Goal: Obtain resource: Obtain resource

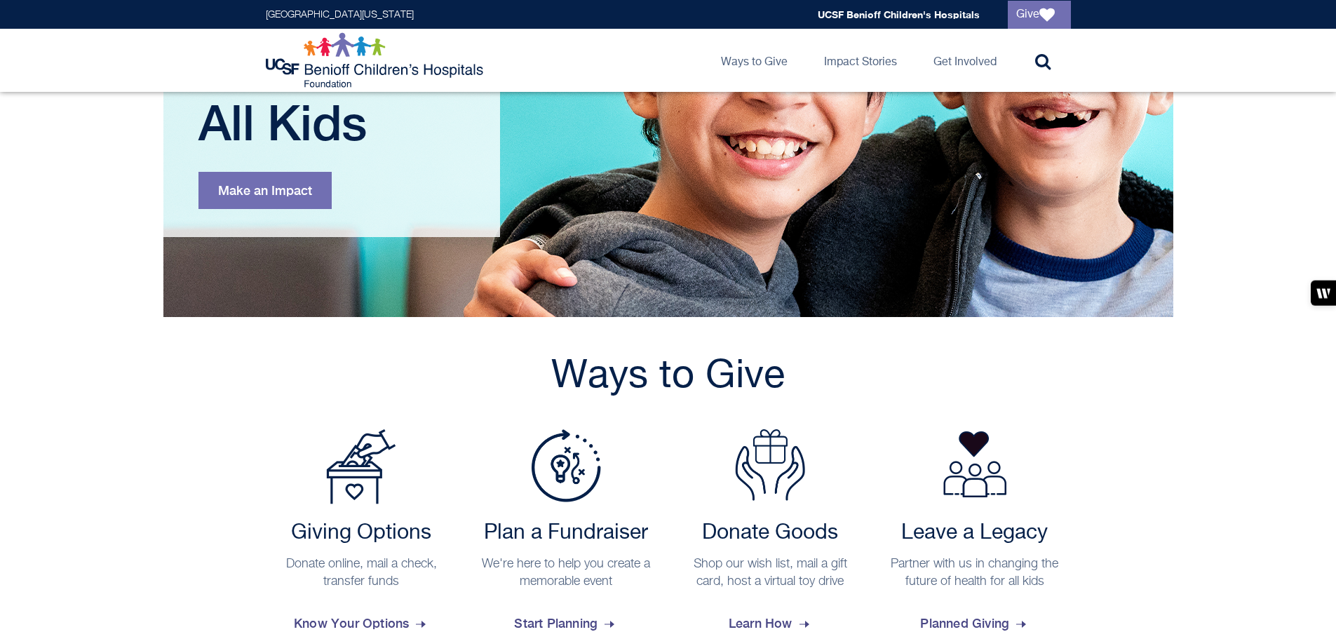
scroll to position [468, 0]
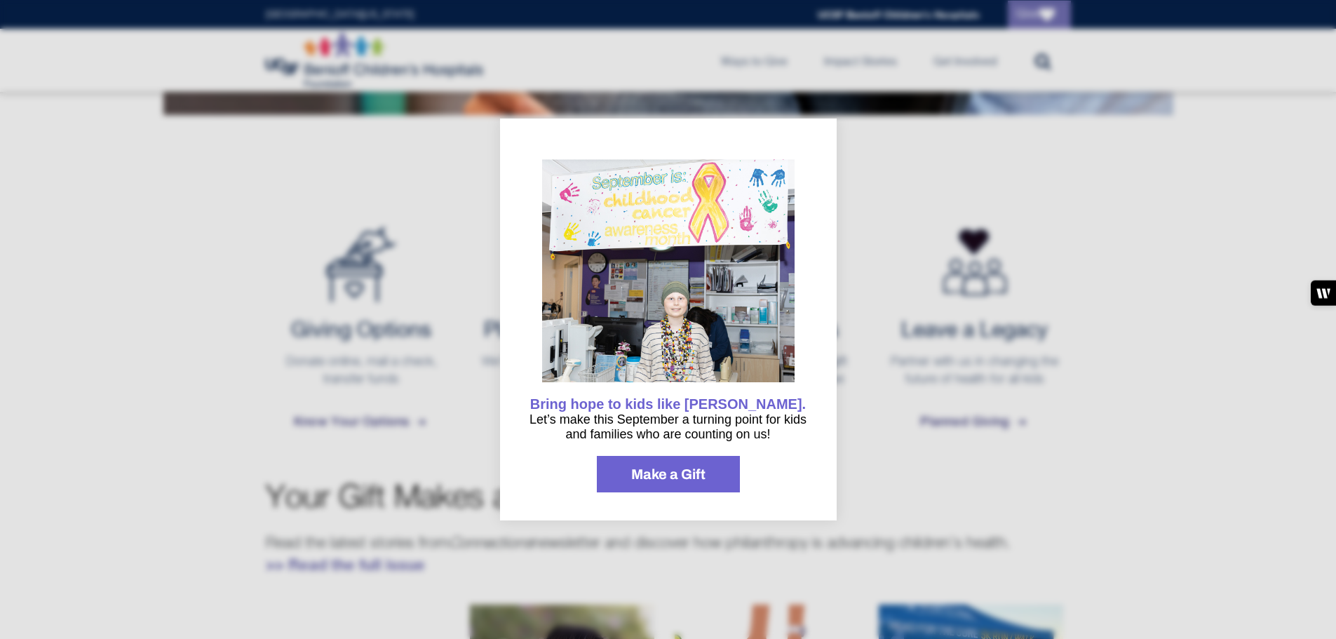
click at [946, 238] on div at bounding box center [668, 319] width 1336 height 639
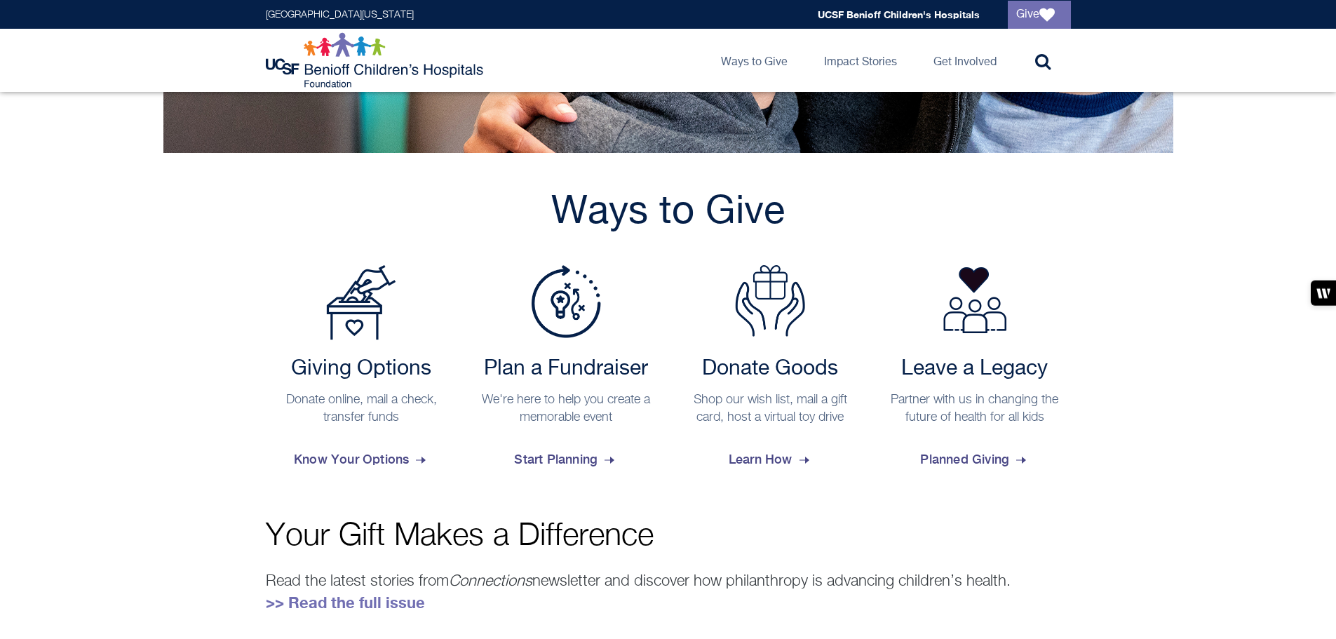
scroll to position [410, 0]
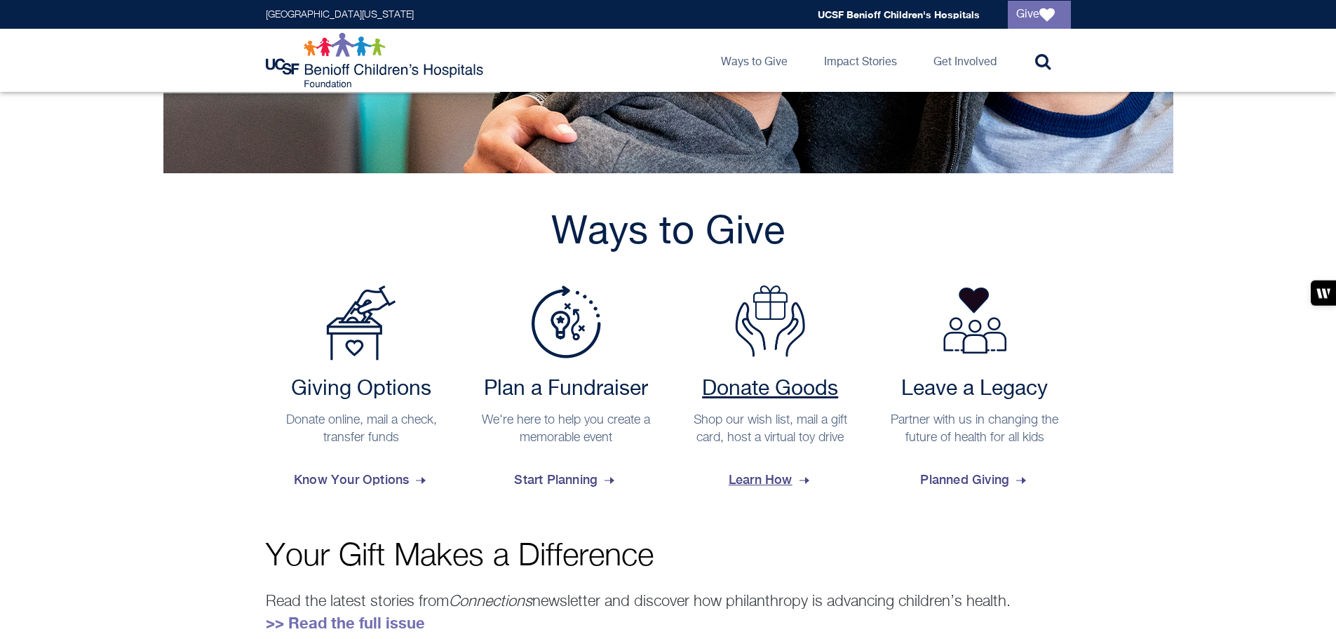
click at [771, 483] on span "Learn How" at bounding box center [770, 480] width 83 height 38
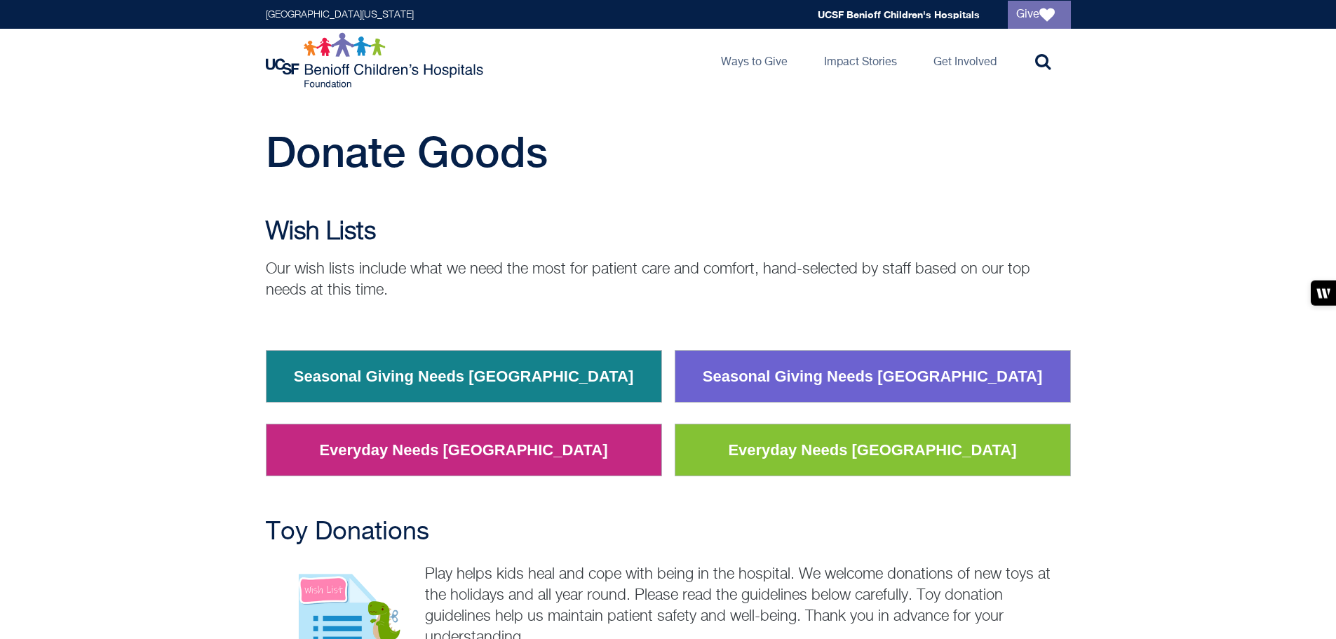
click at [904, 445] on link "Everyday Needs [GEOGRAPHIC_DATA]" at bounding box center [872, 450] width 309 height 36
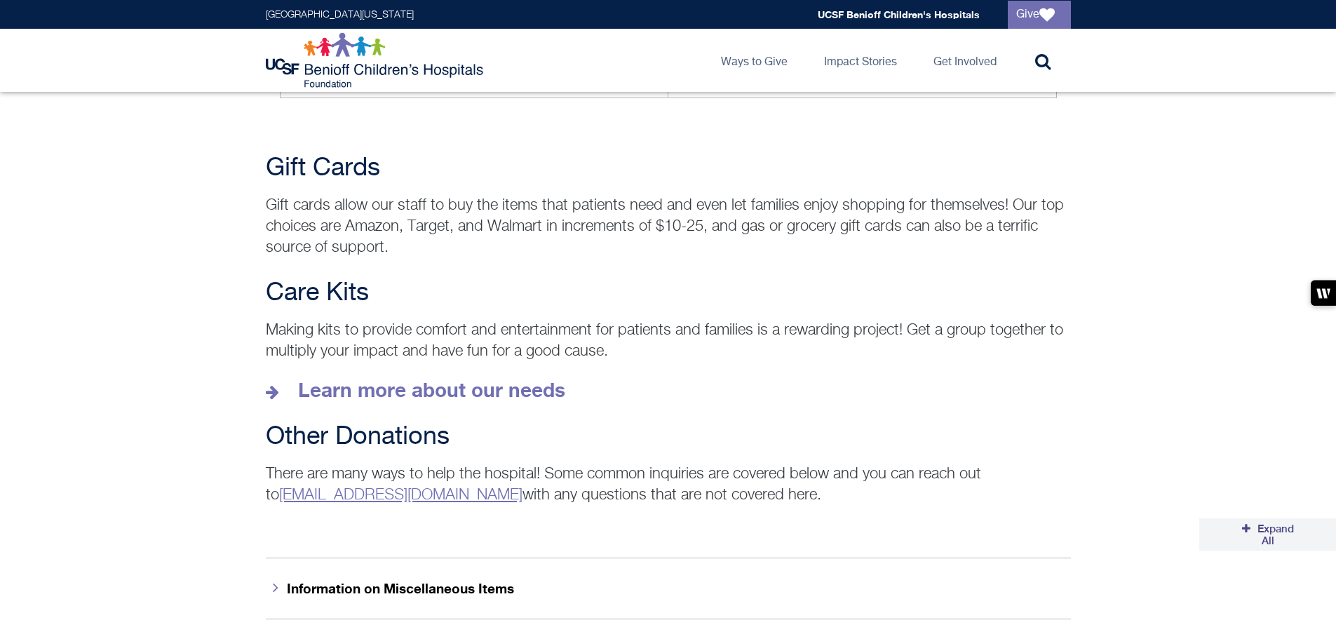
scroll to position [1871, 0]
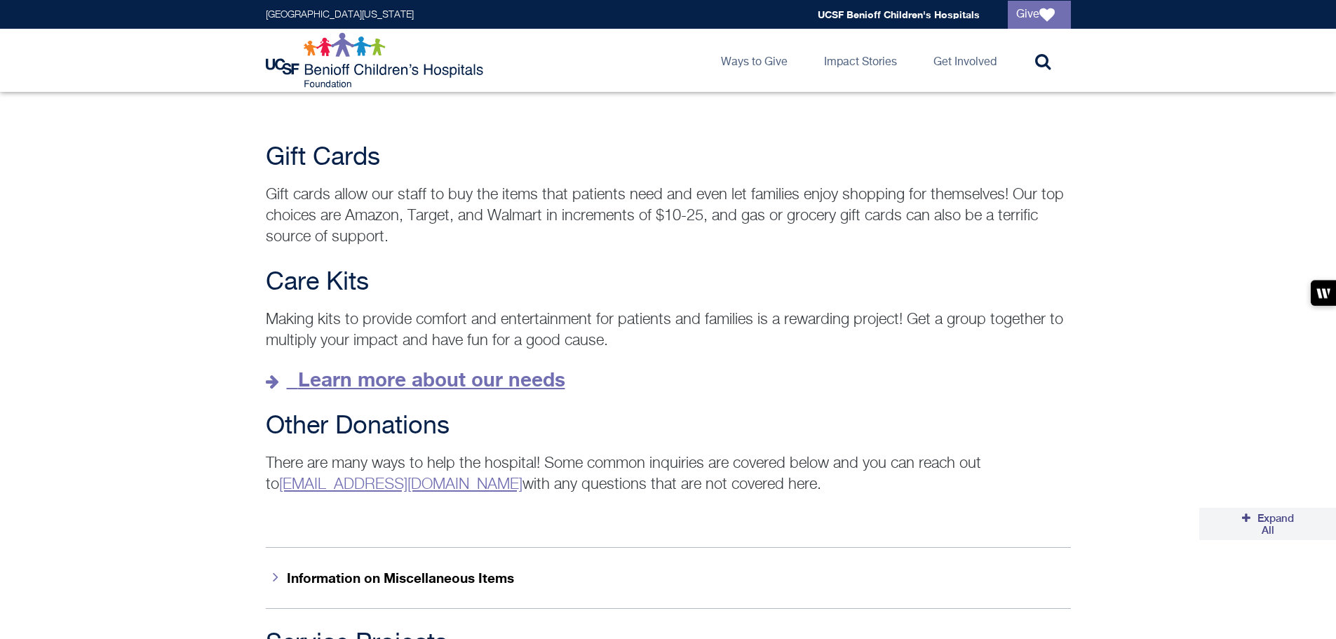
click at [347, 368] on strong "Learn more about our needs" at bounding box center [431, 379] width 267 height 23
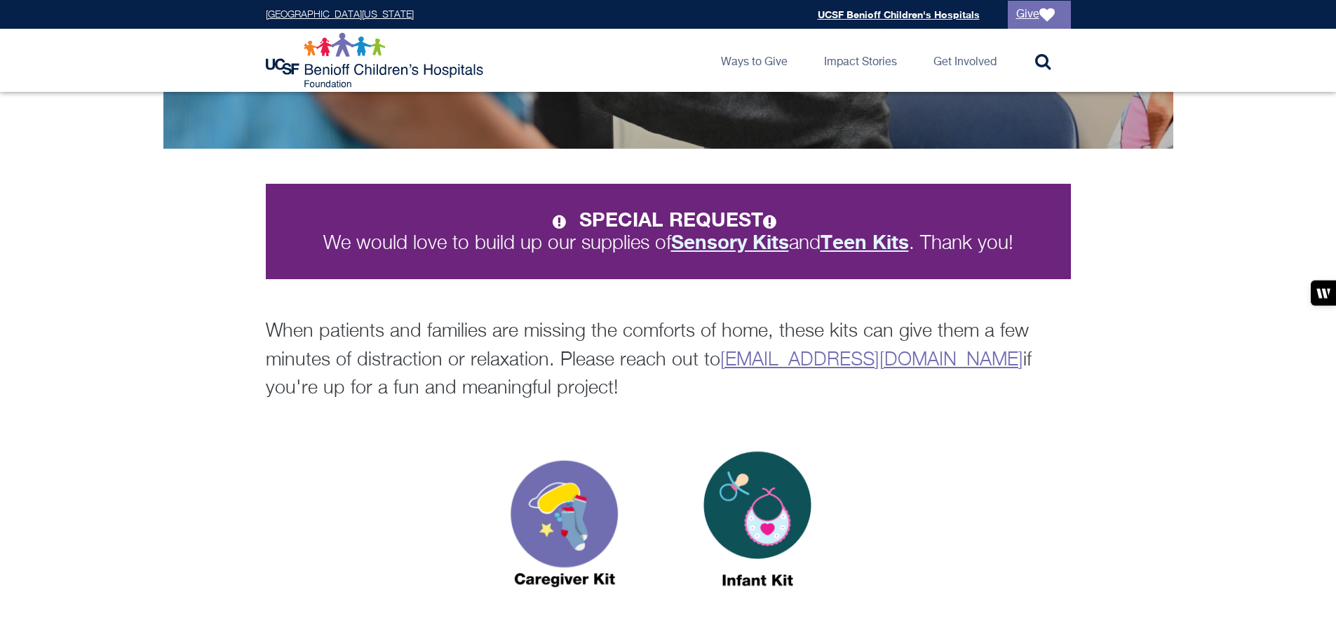
scroll to position [234, 0]
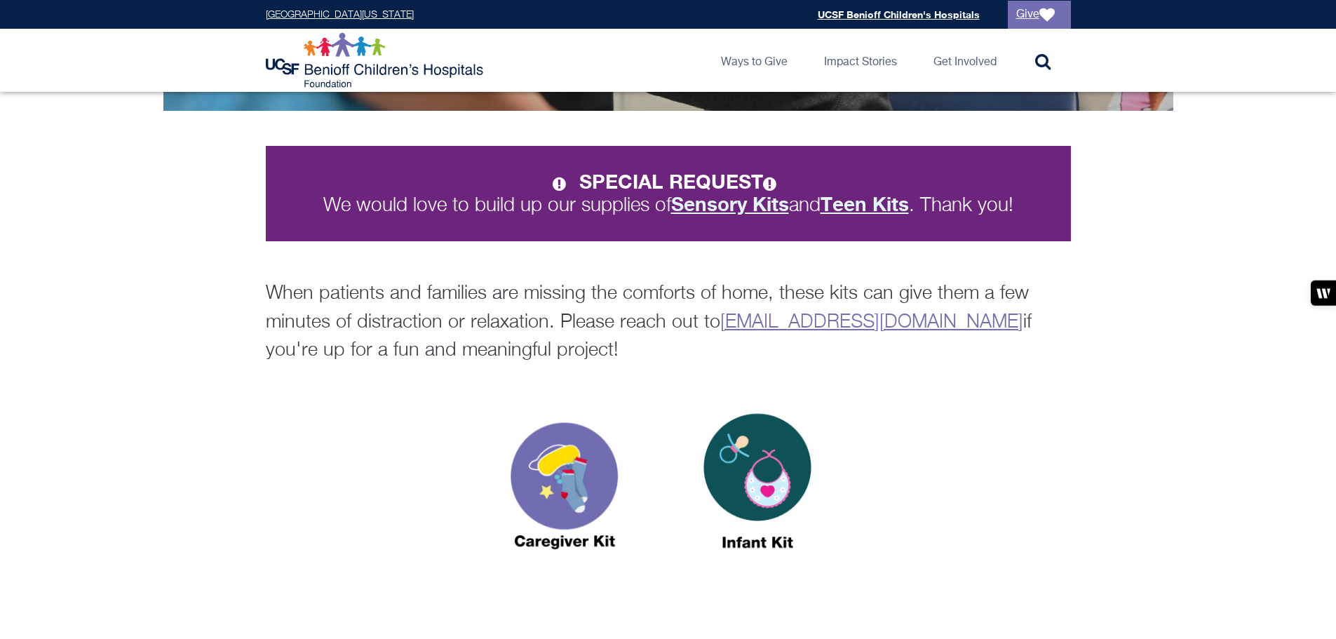
click at [772, 203] on strong "Sensory Kits" at bounding box center [730, 203] width 118 height 23
click at [760, 199] on strong "Sensory Kits" at bounding box center [730, 203] width 118 height 23
